Goal: Task Accomplishment & Management: Manage account settings

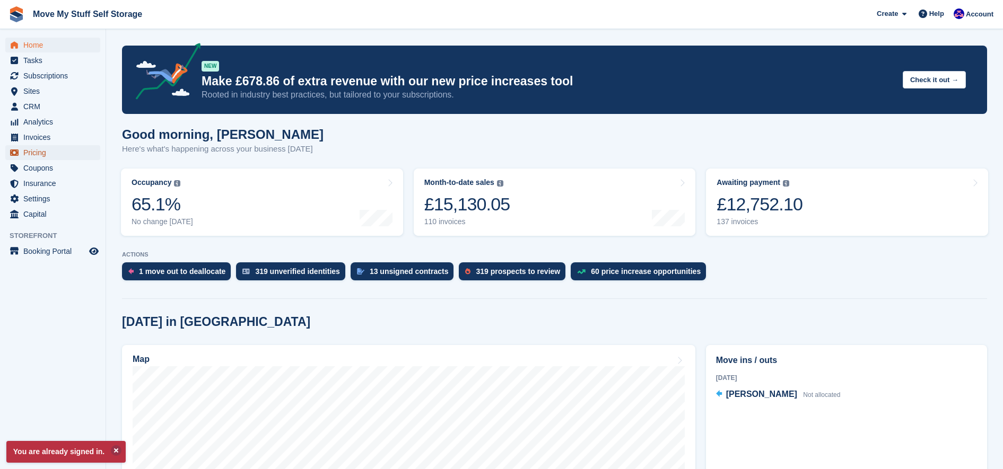
click at [40, 153] on span "Pricing" at bounding box center [55, 152] width 64 height 15
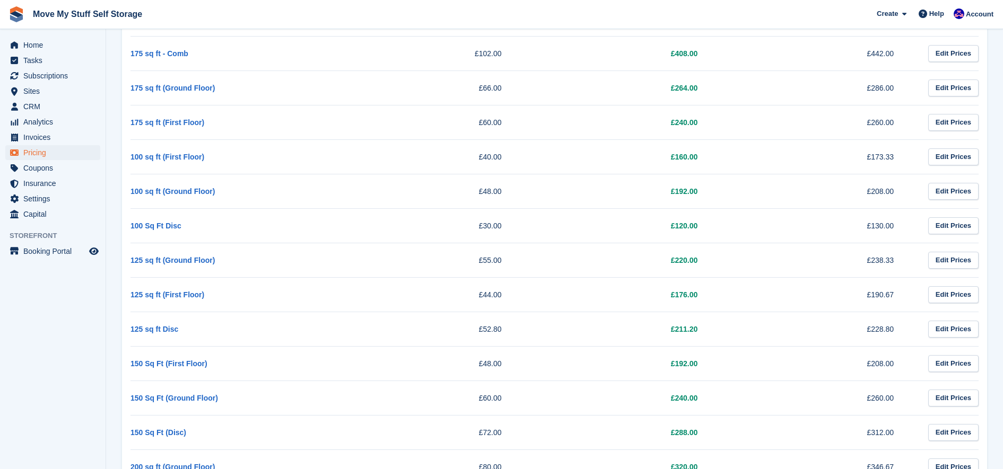
scroll to position [745, 0]
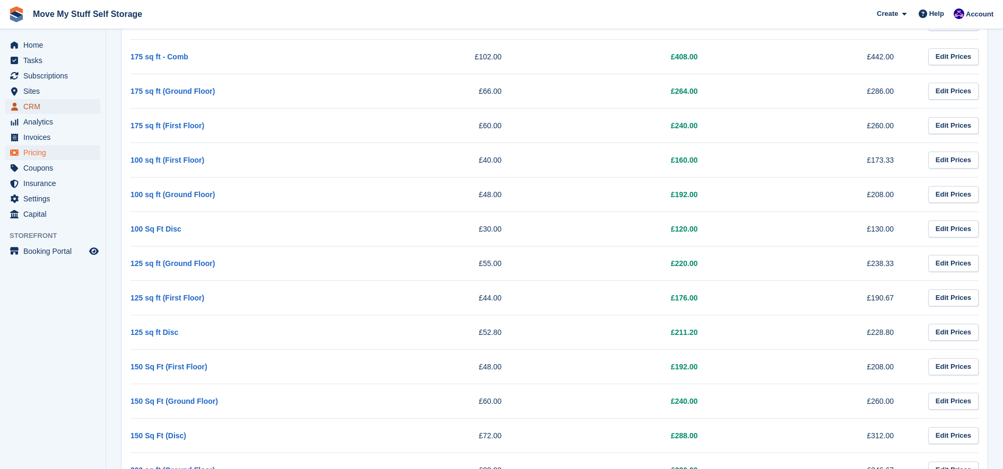
click at [34, 108] on span "CRM" at bounding box center [55, 106] width 64 height 15
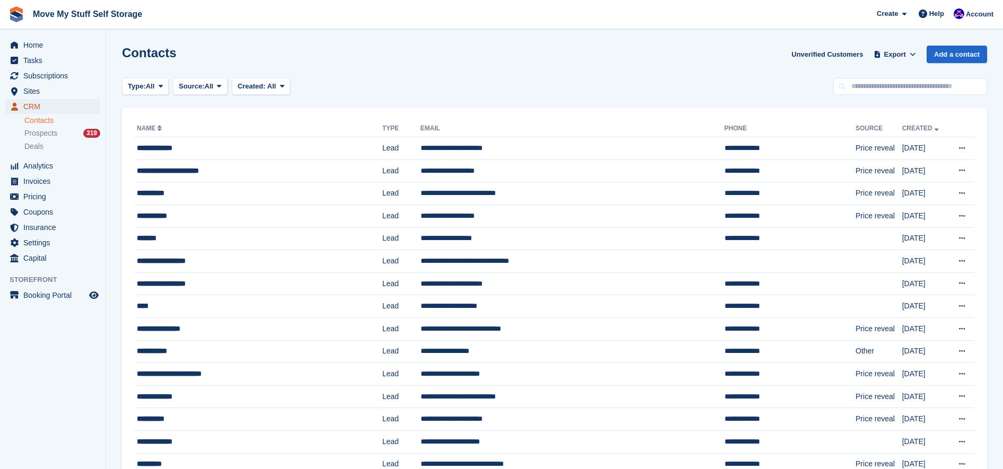
click at [46, 99] on span "CRM" at bounding box center [55, 106] width 64 height 15
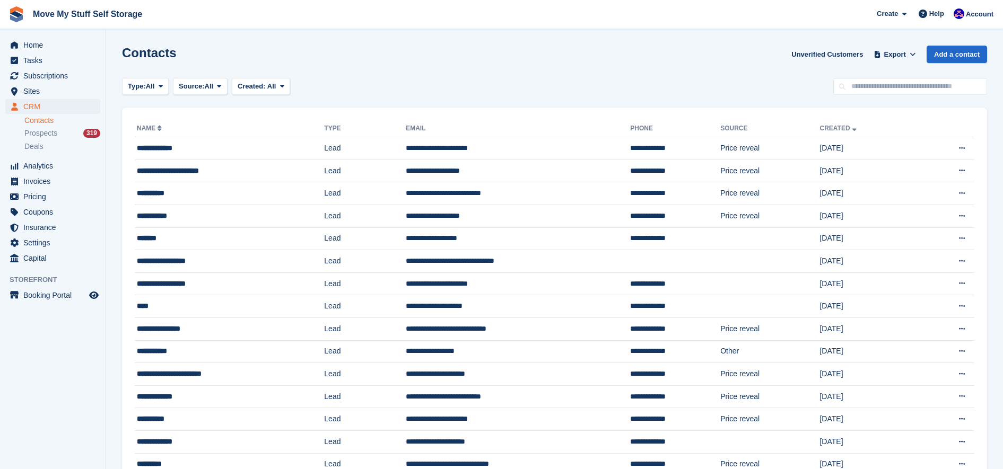
click at [38, 93] on span "Sites" at bounding box center [55, 91] width 64 height 15
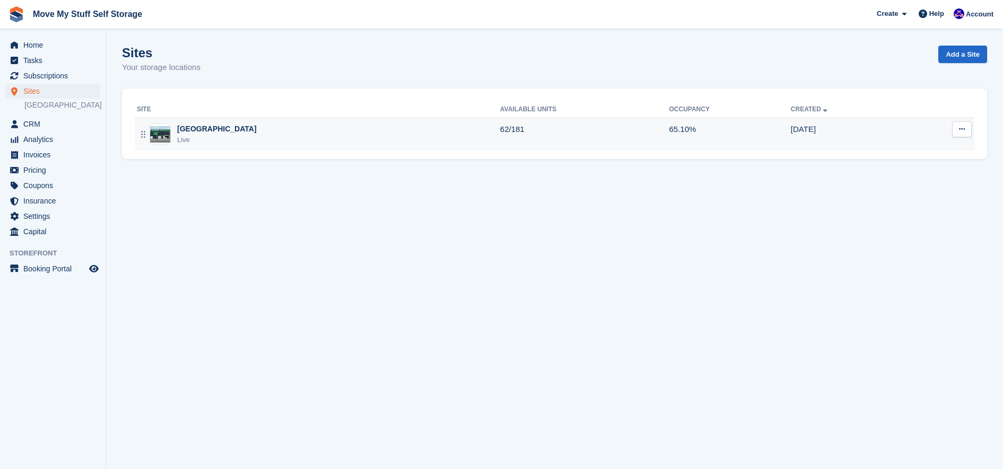
click at [441, 133] on div "Stoke-on-Trent Live" at bounding box center [318, 135] width 363 height 22
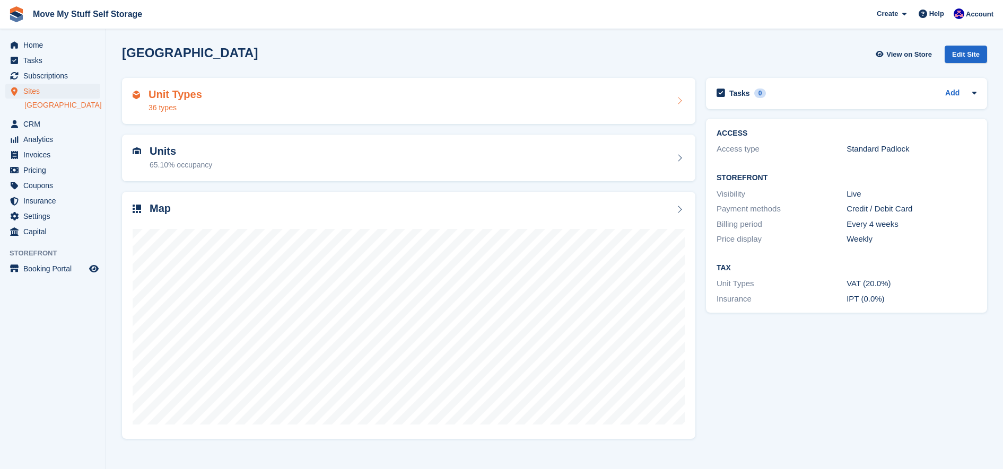
click at [365, 100] on div "Unit Types 36 types" at bounding box center [409, 101] width 552 height 25
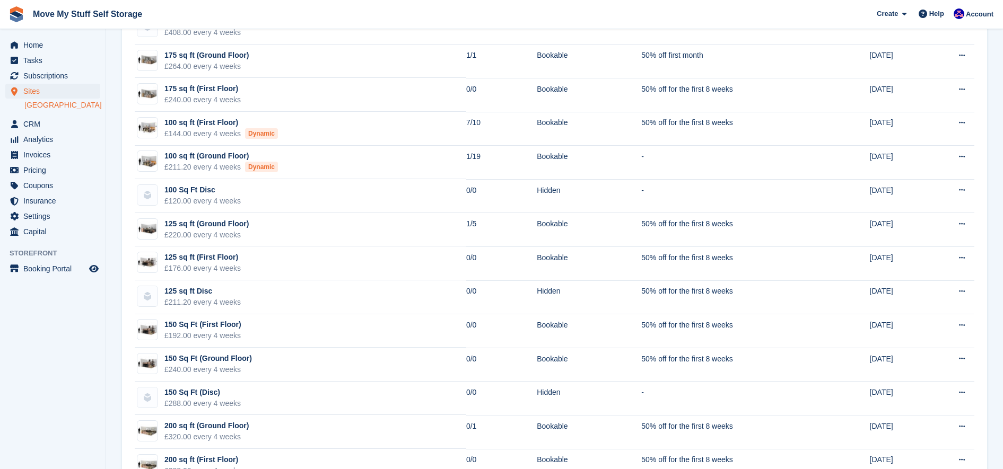
scroll to position [877, 0]
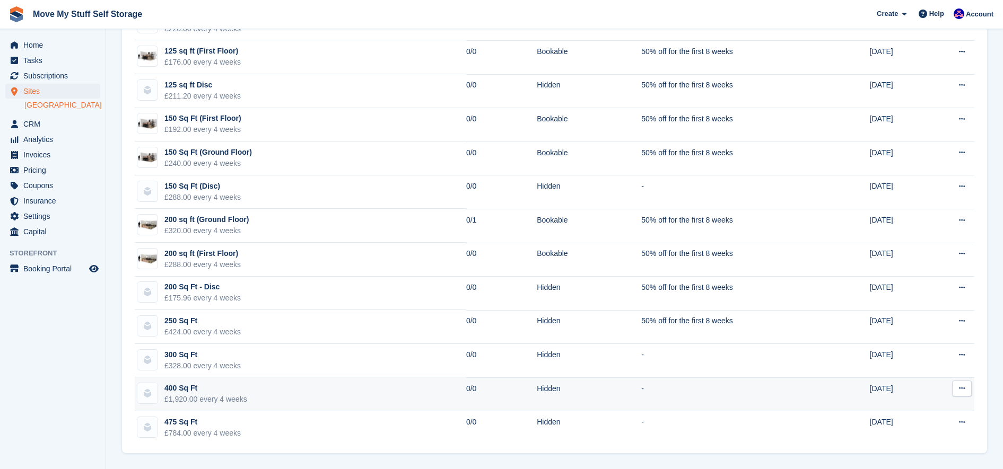
click at [219, 404] on div "£1,920.00 every 4 weeks" at bounding box center [205, 399] width 83 height 11
